Goal: Task Accomplishment & Management: Use online tool/utility

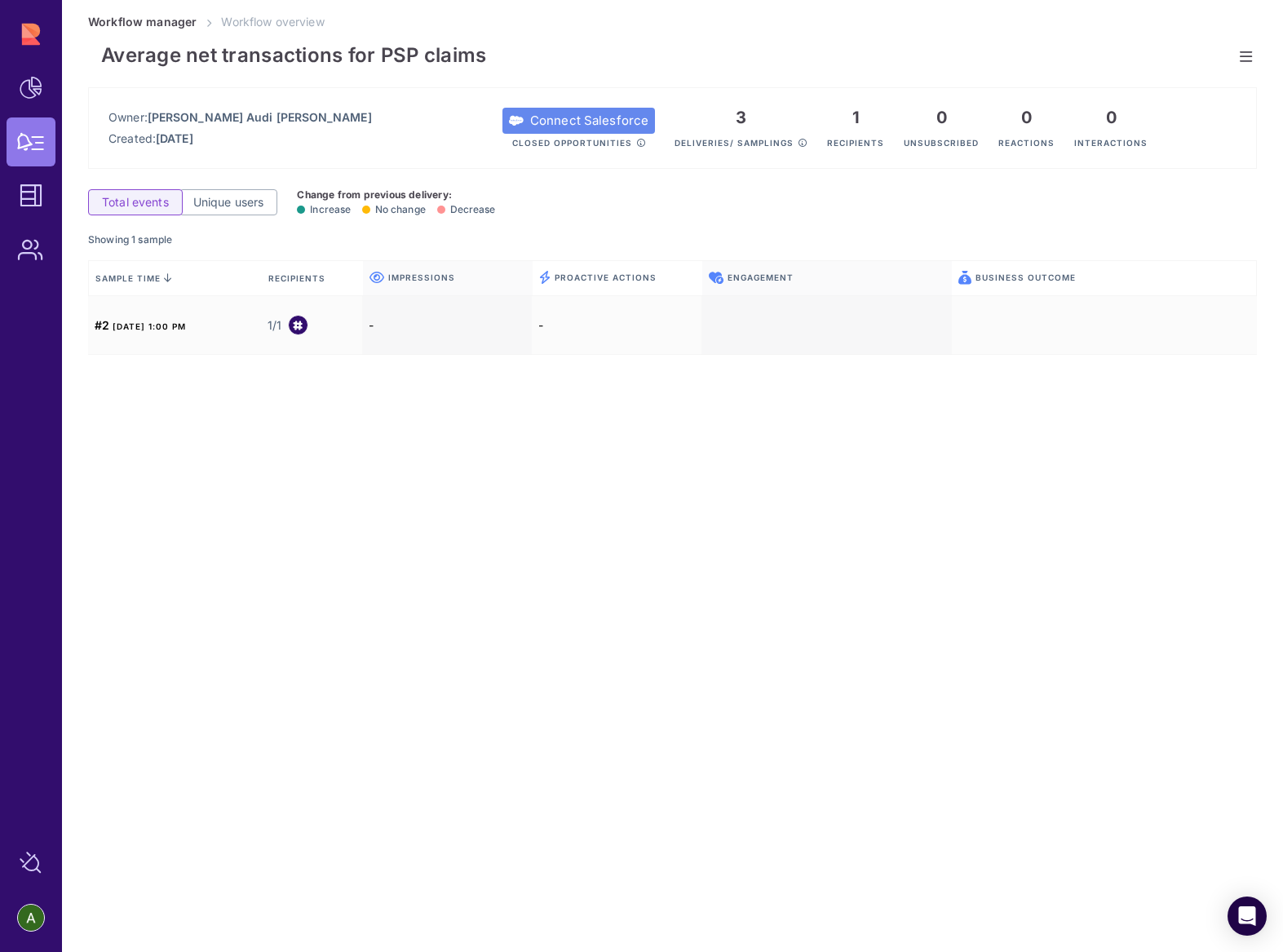
click at [1245, 56] on icon at bounding box center [1246, 56] width 13 height 1
click at [1130, 69] on span "Edit workflow" at bounding box center [1143, 63] width 142 height 16
click at [1240, 56] on icon at bounding box center [1246, 56] width 13 height 1
click at [1100, 71] on div "Edit workflow" at bounding box center [1143, 63] width 155 height 26
